Goal: Task Accomplishment & Management: Manage account settings

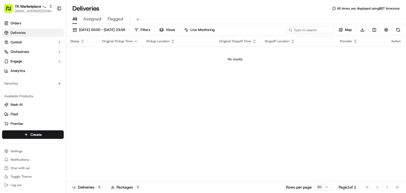
click at [112, 83] on div "Status Original Pickup Time Pickup Location Original Dropoff Time Dropoff Locat…" at bounding box center [235, 108] width 339 height 145
click at [40, 9] on span "TK Marketplace - TKD" at bounding box center [31, 6] width 32 height 5
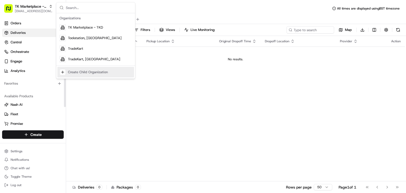
click at [103, 102] on div "Status Original Pickup Time Pickup Location Original Dropoff Time Dropoff Locat…" at bounding box center [235, 108] width 339 height 145
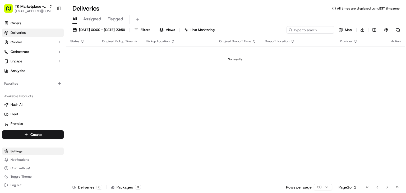
click at [29, 148] on html "TK Marketplace - TKD [EMAIL_ADDRESS][DOMAIN_NAME] Toggle Sidebar Orders Deliver…" at bounding box center [203, 96] width 406 height 193
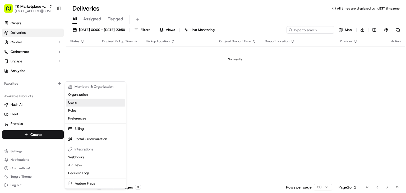
click at [82, 104] on link "Users" at bounding box center [95, 103] width 59 height 8
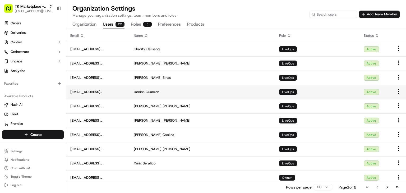
scroll to position [6, 0]
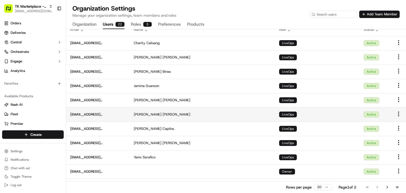
click at [397, 113] on html "TK Marketplace - TKD [EMAIL_ADDRESS][DOMAIN_NAME] Toggle Sidebar Orders Deliver…" at bounding box center [203, 96] width 406 height 193
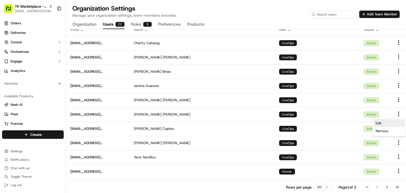
click at [379, 125] on span "Edit" at bounding box center [379, 123] width 6 height 5
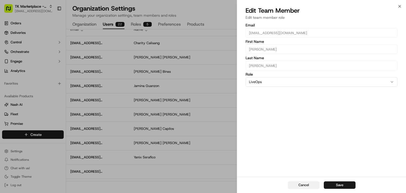
click at [305, 183] on button "Cancel" at bounding box center [304, 184] width 32 height 7
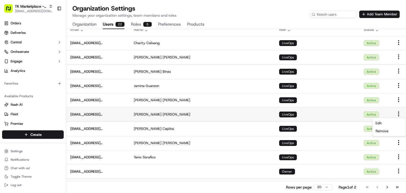
click at [237, 112] on td "[PERSON_NAME]" at bounding box center [202, 114] width 145 height 14
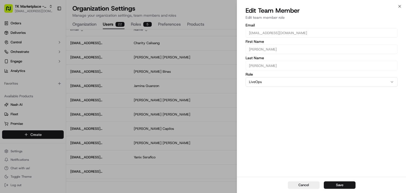
click at [401, 10] on div "Edit Team Member Edit team member role" at bounding box center [321, 14] width 169 height 16
click at [305, 184] on button "Cancel" at bounding box center [304, 184] width 32 height 7
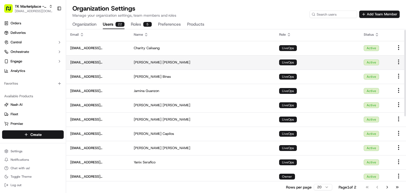
scroll to position [1, 0]
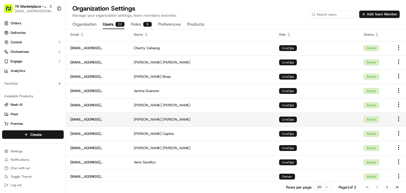
click at [403, 118] on td at bounding box center [398, 119] width 15 height 14
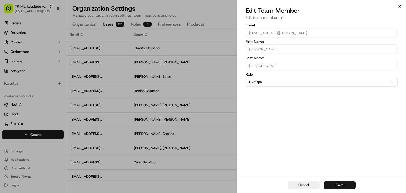
click at [400, 7] on icon "button" at bounding box center [400, 6] width 2 height 2
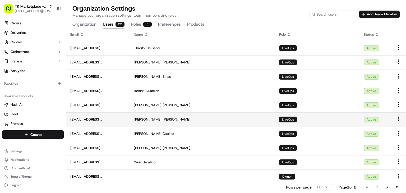
click at [227, 117] on td "[PERSON_NAME]" at bounding box center [202, 119] width 145 height 14
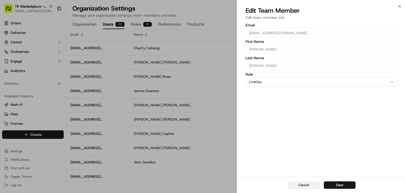
click at [297, 186] on button "Cancel" at bounding box center [304, 184] width 32 height 7
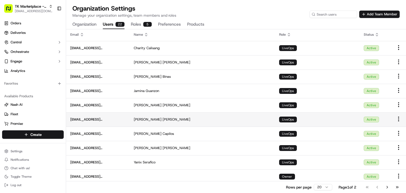
click at [399, 118] on html "TK Marketplace - TKD [EMAIL_ADDRESS][DOMAIN_NAME] Toggle Sidebar Orders Deliver…" at bounding box center [203, 96] width 406 height 193
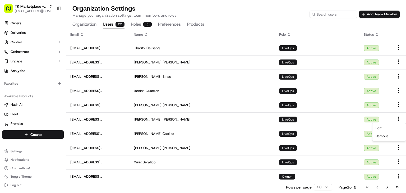
click at [194, 110] on html "TK Marketplace - TKD [EMAIL_ADDRESS][DOMAIN_NAME] Toggle Sidebar Orders Deliver…" at bounding box center [203, 96] width 406 height 193
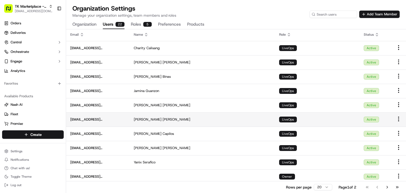
click at [399, 118] on html "TK Marketplace - TKD [EMAIL_ADDRESS][DOMAIN_NAME] Toggle Sidebar Orders Deliver…" at bounding box center [203, 96] width 406 height 193
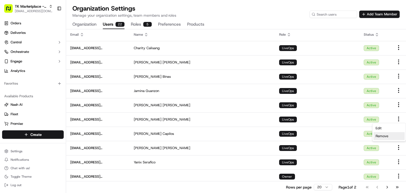
click at [382, 139] on div "Remove" at bounding box center [389, 136] width 31 height 8
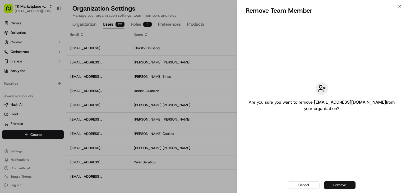
click at [336, 185] on button "Remove" at bounding box center [340, 184] width 32 height 7
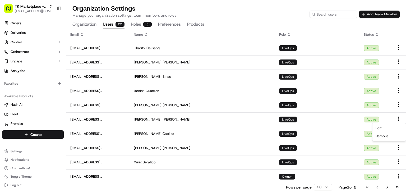
click at [365, 16] on button "Add Team Member" at bounding box center [379, 14] width 40 height 7
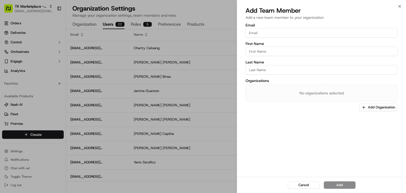
click at [277, 30] on input "Email" at bounding box center [322, 33] width 152 height 10
paste input "[EMAIL_ADDRESS][DOMAIN_NAME]"
type input "[EMAIL_ADDRESS][DOMAIN_NAME]"
click at [257, 54] on input "First Name" at bounding box center [322, 52] width 152 height 10
click at [256, 34] on input "[EMAIL_ADDRESS][DOMAIN_NAME]" at bounding box center [322, 33] width 152 height 10
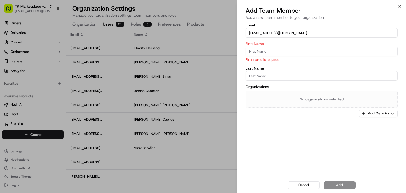
click at [256, 57] on div "First Name First name is required" at bounding box center [322, 52] width 152 height 20
click at [258, 53] on input "First Name" at bounding box center [322, 52] width 152 height 10
paste input "[PERSON_NAME]"
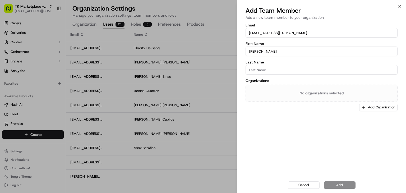
type input "[PERSON_NAME]"
drag, startPoint x: 256, startPoint y: 33, endPoint x: 266, endPoint y: 33, distance: 9.8
click at [266, 33] on input "[EMAIL_ADDRESS][DOMAIN_NAME]" at bounding box center [322, 33] width 152 height 10
click at [253, 68] on input "Last Name" at bounding box center [322, 70] width 152 height 10
paste input "[PERSON_NAME]"
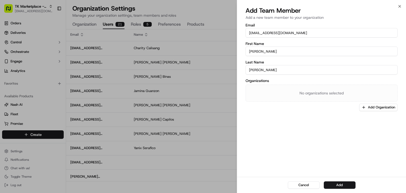
click at [251, 70] on input "[PERSON_NAME]" at bounding box center [322, 70] width 152 height 10
type input "[PERSON_NAME]"
click at [371, 108] on button "Add Organization" at bounding box center [378, 107] width 38 height 7
click at [348, 134] on span "TK Marketplace - TKD" at bounding box center [371, 135] width 65 height 5
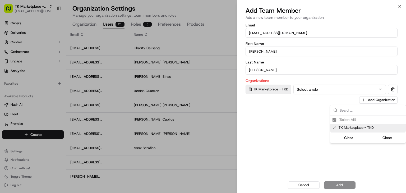
click at [300, 183] on div at bounding box center [203, 96] width 406 height 193
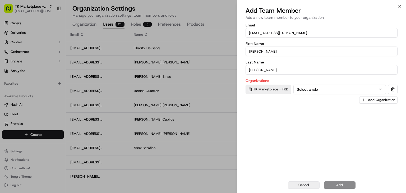
click at [299, 183] on button "Cancel" at bounding box center [304, 184] width 32 height 7
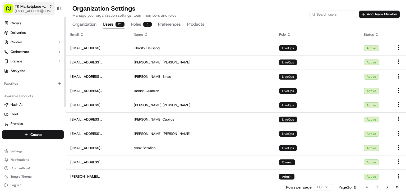
click at [19, 7] on span "TK Marketplace - TKD" at bounding box center [31, 6] width 32 height 5
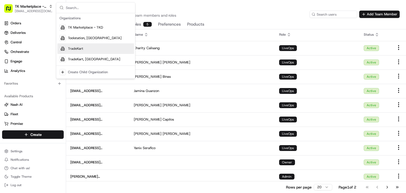
click at [78, 47] on span "TradeKart" at bounding box center [75, 48] width 15 height 5
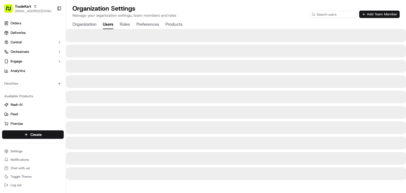
click at [368, 16] on button "Add Team Member" at bounding box center [379, 14] width 40 height 7
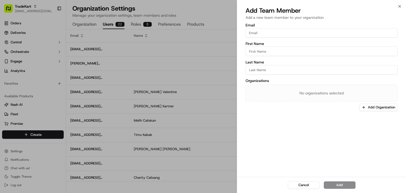
click at [138, 110] on div at bounding box center [203, 96] width 406 height 193
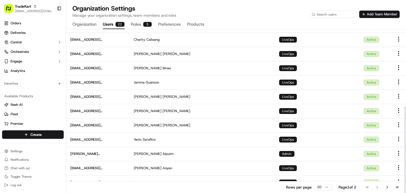
scroll to position [146, 0]
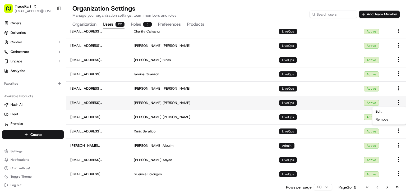
click at [399, 100] on html "TradeKart [EMAIL_ADDRESS][DOMAIN_NAME] Toggle Sidebar Orders Deliveries Control…" at bounding box center [203, 96] width 406 height 193
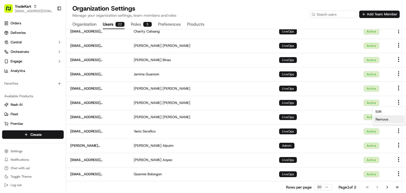
click at [388, 120] on div "Remove" at bounding box center [389, 120] width 31 height 8
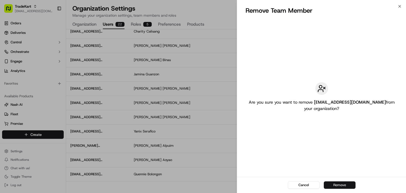
click at [335, 186] on button "Remove" at bounding box center [340, 184] width 32 height 7
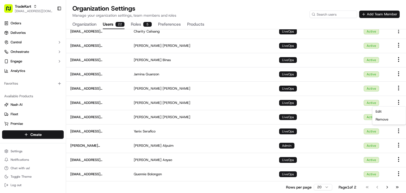
click at [371, 18] on button "Add Team Member" at bounding box center [379, 14] width 40 height 7
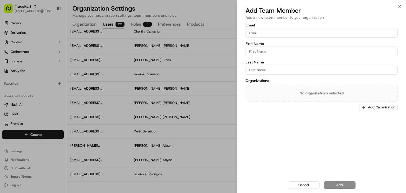
click at [263, 34] on input "Email" at bounding box center [322, 33] width 152 height 10
paste input "[PERSON_NAME]"
type input "[PERSON_NAME]"
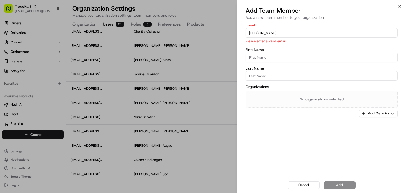
type input "[EMAIL_ADDRESS][DOMAIN_NAME]"
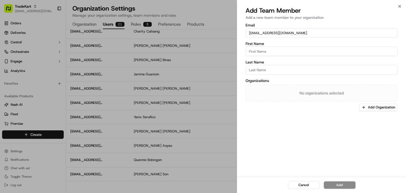
click at [259, 67] on input "Last Name" at bounding box center [322, 70] width 152 height 10
paste input "[PERSON_NAME]"
type input "[PERSON_NAME]"
click at [251, 51] on input "First Name" at bounding box center [322, 52] width 152 height 10
type input "[PERSON_NAME]"
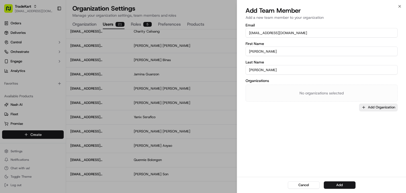
click at [370, 106] on button "Add Organization" at bounding box center [378, 107] width 38 height 7
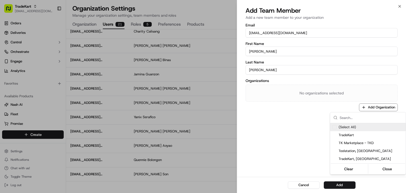
click at [339, 127] on span "(Select All)" at bounding box center [347, 127] width 17 height 5
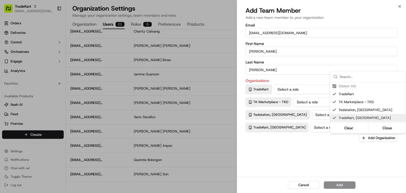
click at [342, 163] on div at bounding box center [203, 96] width 406 height 193
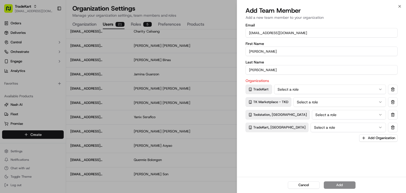
click at [324, 90] on button "Select a role" at bounding box center [330, 90] width 112 height 10
click at [318, 101] on button "Select a role" at bounding box center [340, 102] width 93 height 10
click at [312, 115] on button "Select a role" at bounding box center [349, 115] width 74 height 10
click at [311, 128] on button "Select a role" at bounding box center [348, 128] width 75 height 10
click at [331, 187] on button "Add" at bounding box center [340, 184] width 32 height 7
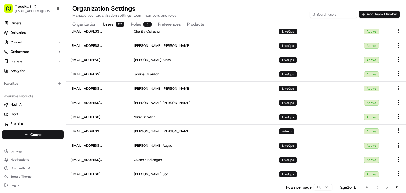
click at [379, 15] on button "Add Team Member" at bounding box center [379, 14] width 40 height 7
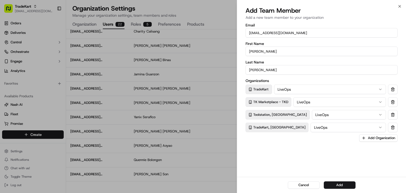
click at [254, 31] on input "[EMAIL_ADDRESS][DOMAIN_NAME]" at bounding box center [322, 33] width 152 height 10
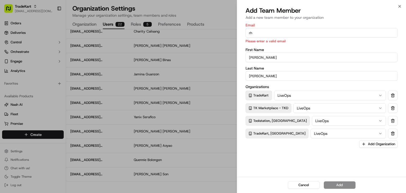
type input "[EMAIL_ADDRESS][DOMAIN_NAME]"
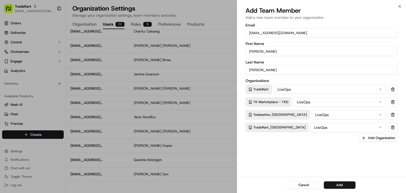
click at [262, 33] on input "[EMAIL_ADDRESS][DOMAIN_NAME]" at bounding box center [322, 33] width 152 height 10
click at [258, 68] on input "[PERSON_NAME]" at bounding box center [322, 70] width 152 height 10
paste input "capilos"
type input "Capilos"
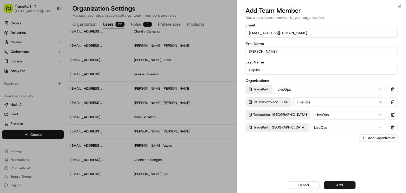
click at [253, 51] on input "[PERSON_NAME]" at bounding box center [322, 52] width 152 height 10
type input "[PERSON_NAME]"
click at [329, 182] on button "Add" at bounding box center [340, 184] width 32 height 7
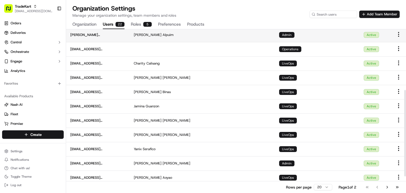
scroll to position [115, 0]
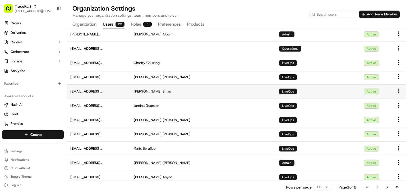
click at [286, 84] on td "LiveOps" at bounding box center [317, 91] width 85 height 14
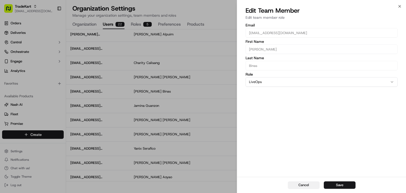
click at [302, 185] on button "Cancel" at bounding box center [304, 184] width 32 height 7
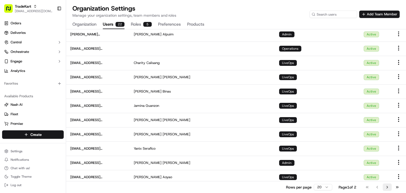
click at [387, 185] on button "Go to next page" at bounding box center [387, 187] width 9 height 7
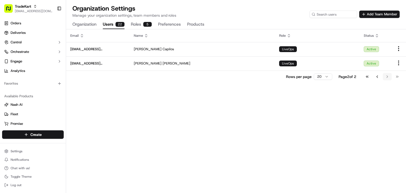
scroll to position [0, 0]
click at [194, 39] on th "Name" at bounding box center [202, 35] width 145 height 13
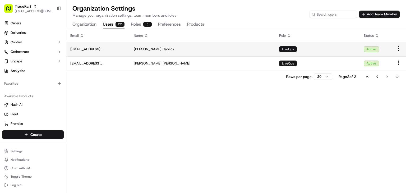
click at [181, 46] on td "[PERSON_NAME]" at bounding box center [202, 49] width 145 height 14
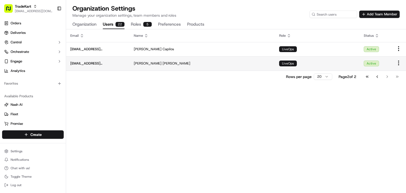
click at [90, 63] on span "[EMAIL_ADDRESS][DOMAIN_NAME]" at bounding box center [97, 63] width 55 height 5
